Goal: Find specific page/section: Find specific page/section

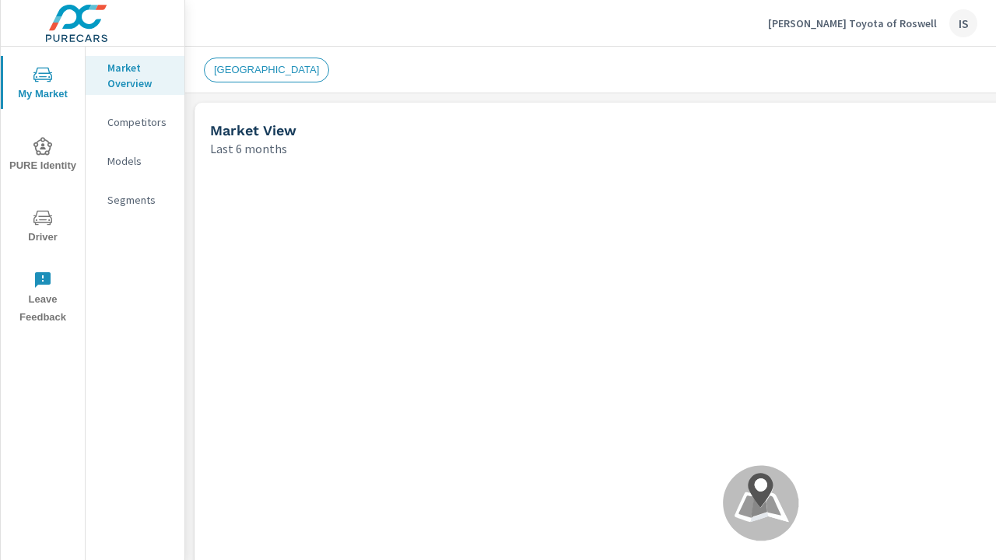
scroll to position [593, 0]
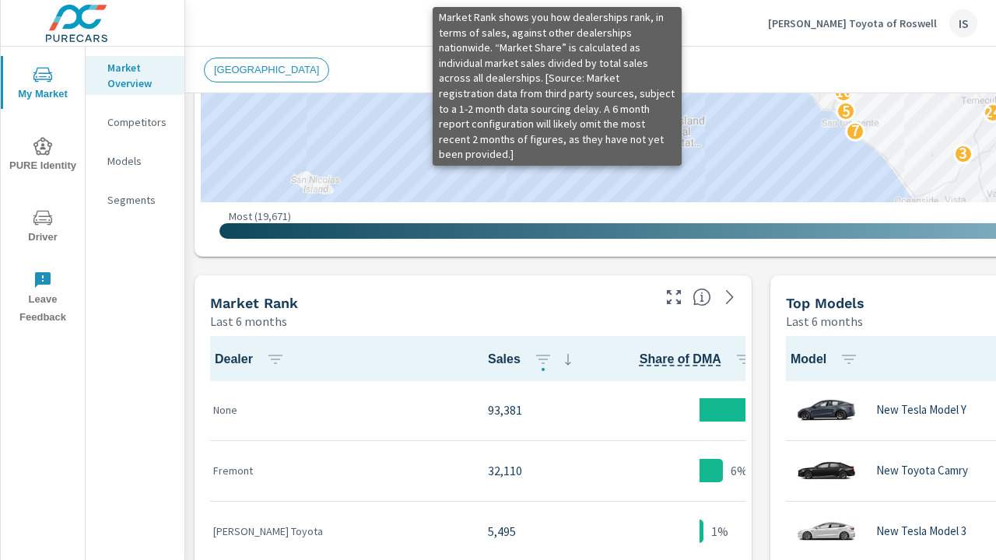
scroll to position [811, 0]
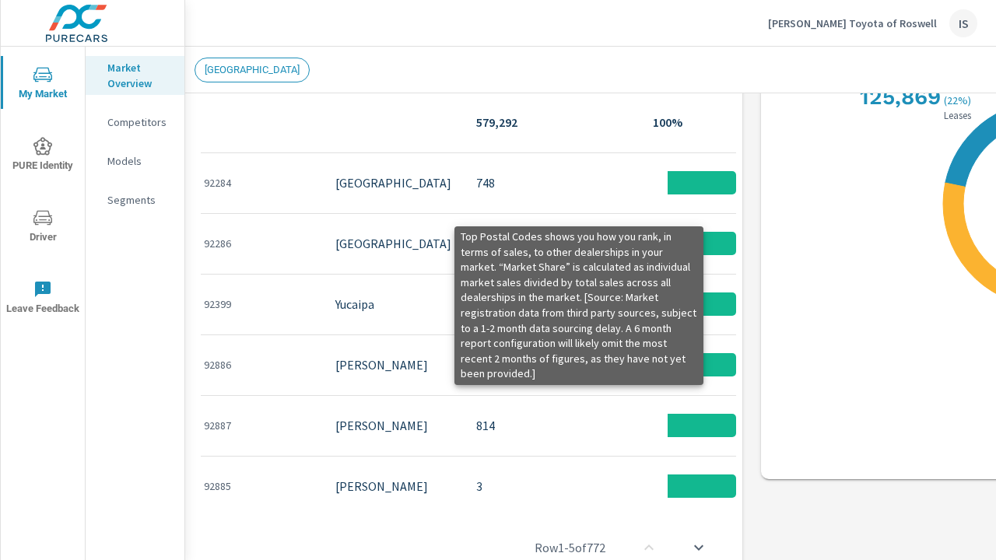
scroll to position [1104, 9]
